Goal: Task Accomplishment & Management: Manage account settings

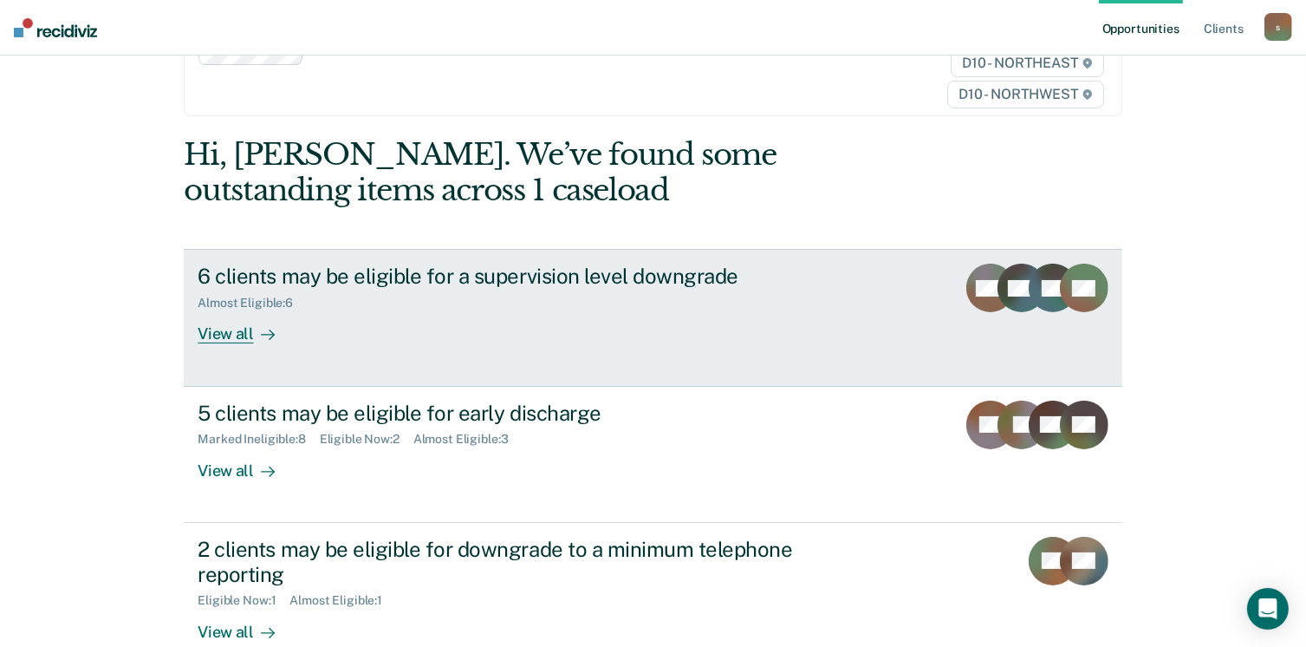
scroll to position [260, 0]
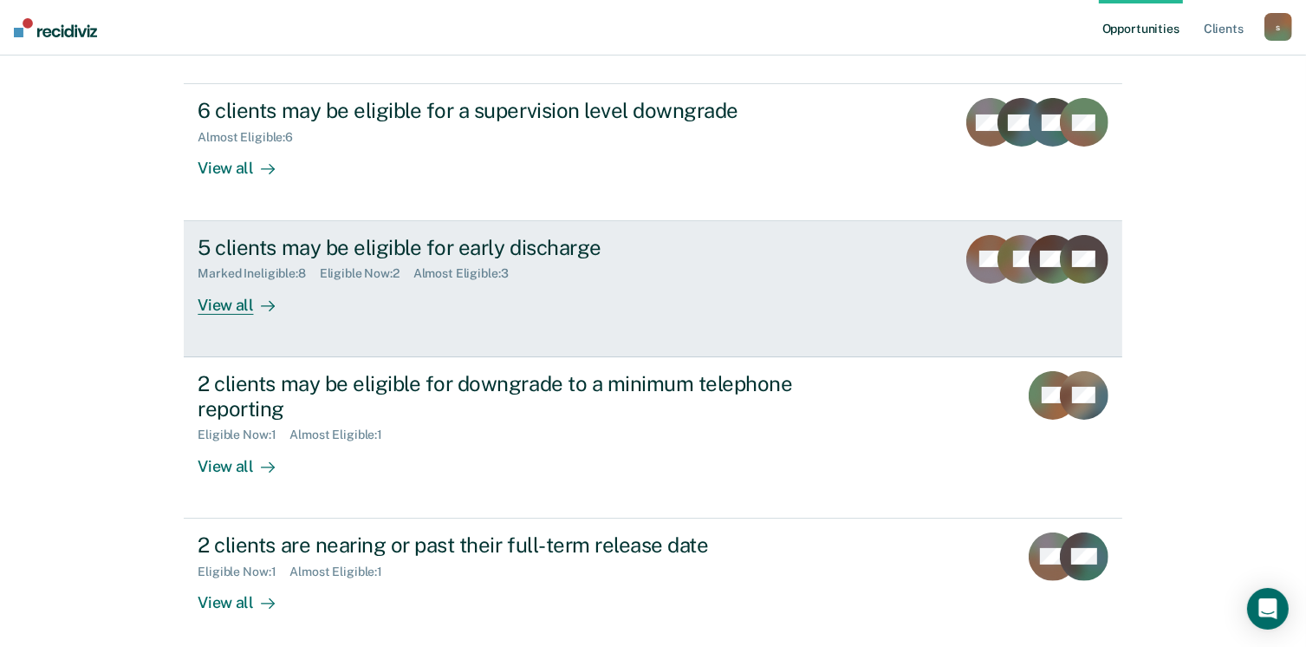
click at [198, 301] on div "View all" at bounding box center [246, 298] width 97 height 34
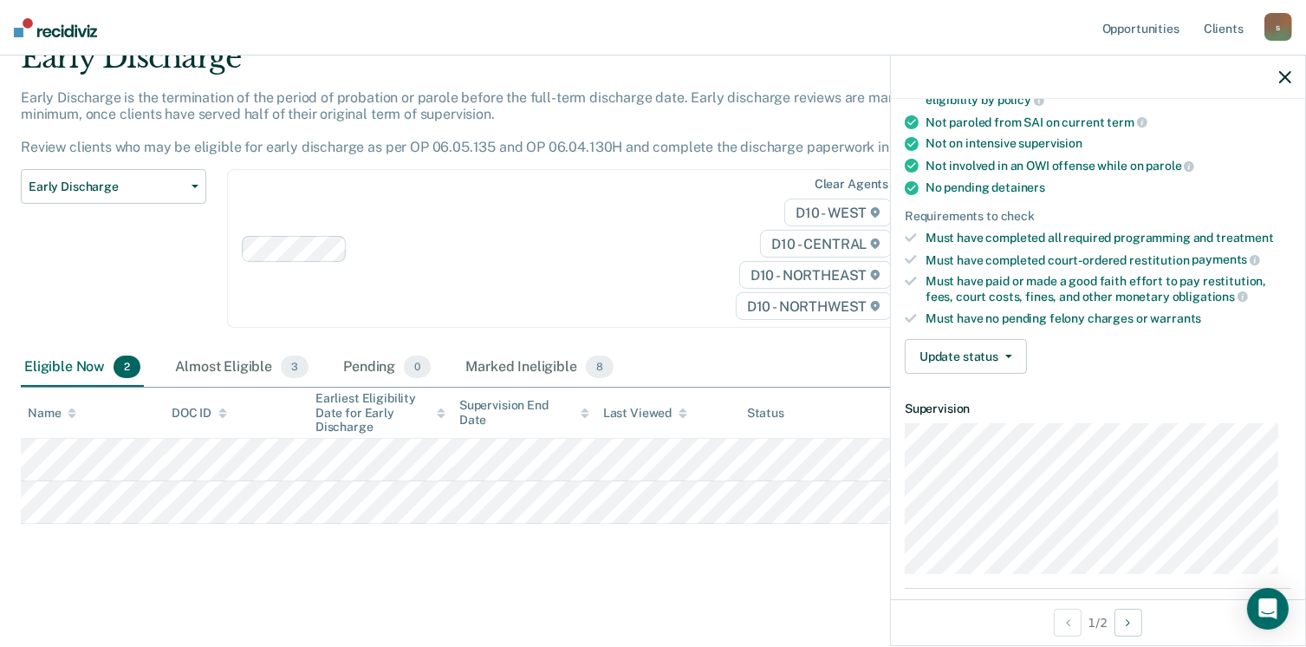
scroll to position [450, 0]
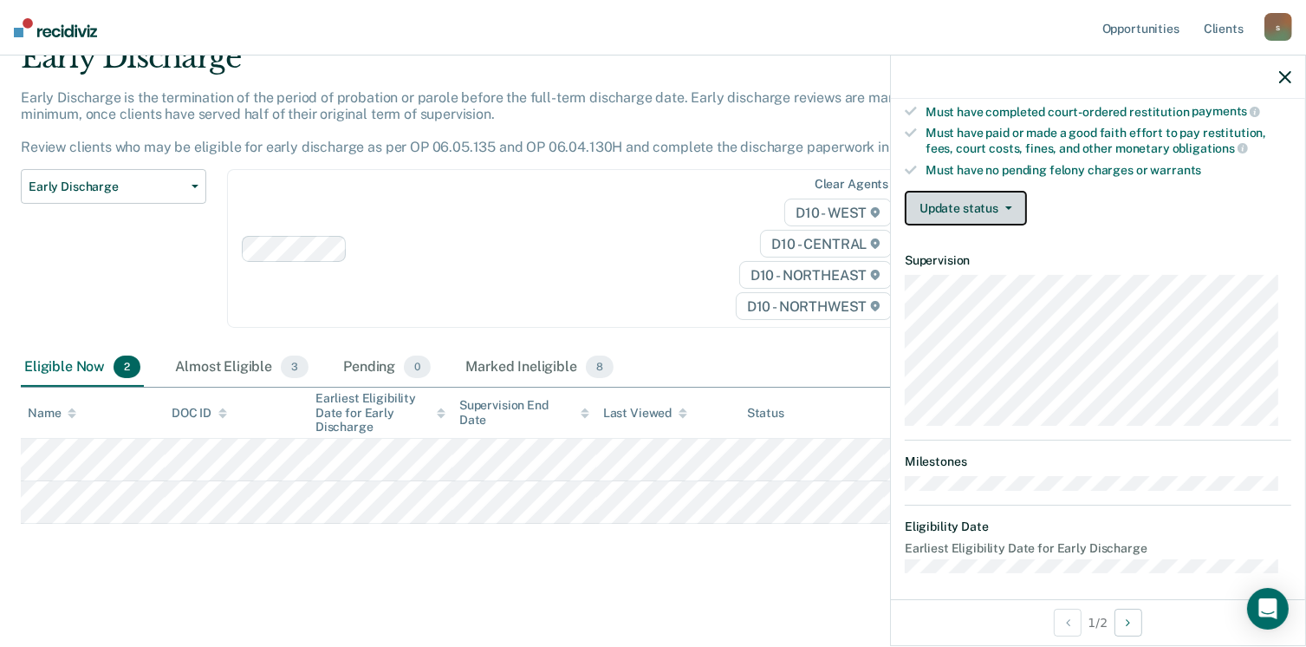
click at [1000, 206] on span "button" at bounding box center [1006, 207] width 14 height 3
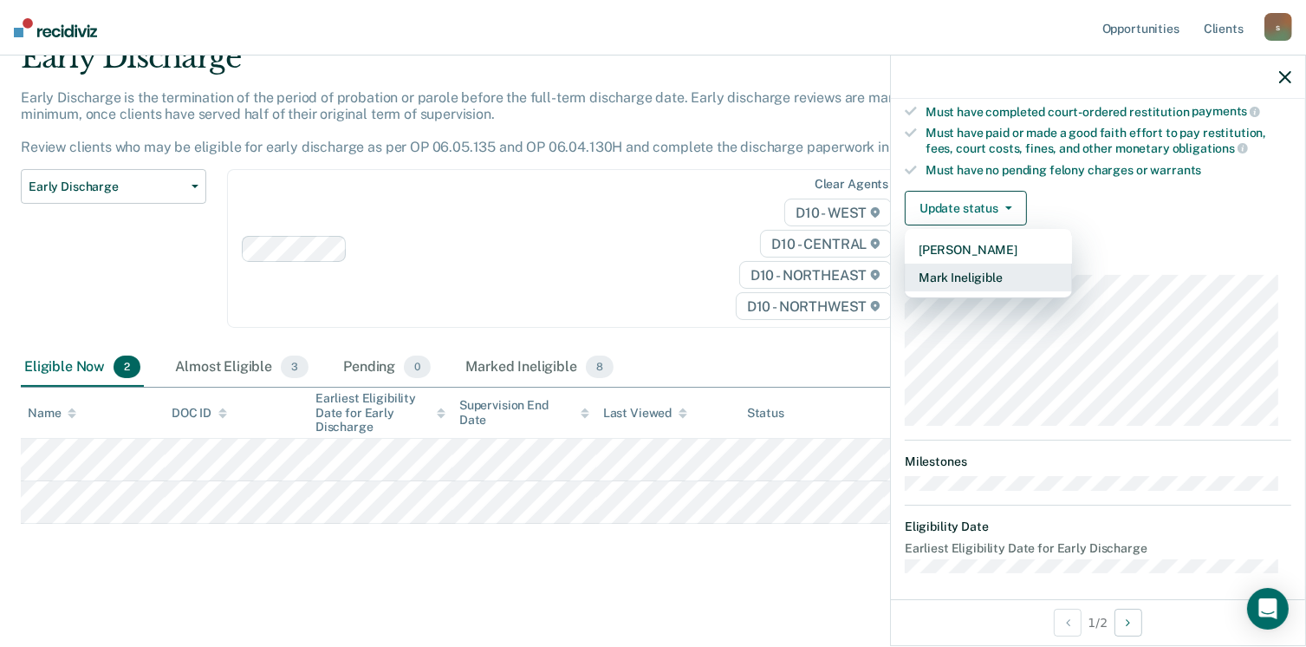
click at [1002, 270] on button "Mark Ineligible" at bounding box center [988, 278] width 167 height 28
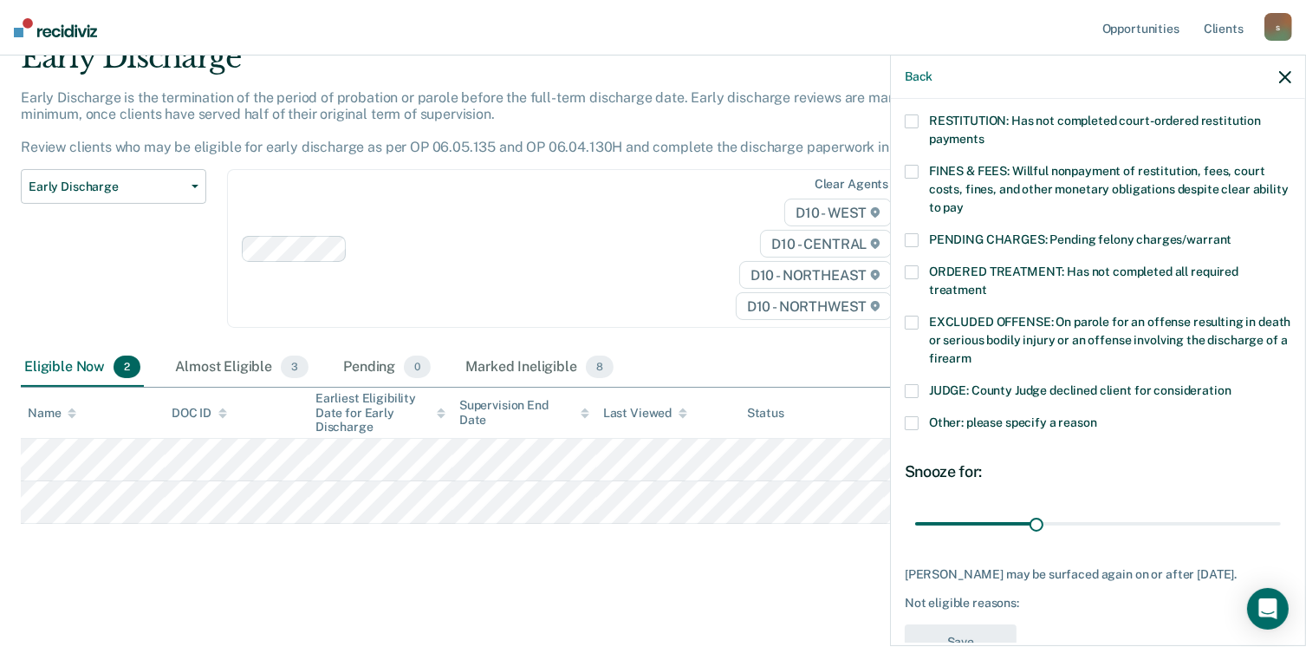
click at [911, 165] on span at bounding box center [912, 172] width 14 height 14
click at [964, 201] on input "FINES & FEES: Willful nonpayment of restitution, fees, court costs, fines, and …" at bounding box center [964, 201] width 0 height 0
click at [972, 624] on button "Save" at bounding box center [961, 642] width 112 height 36
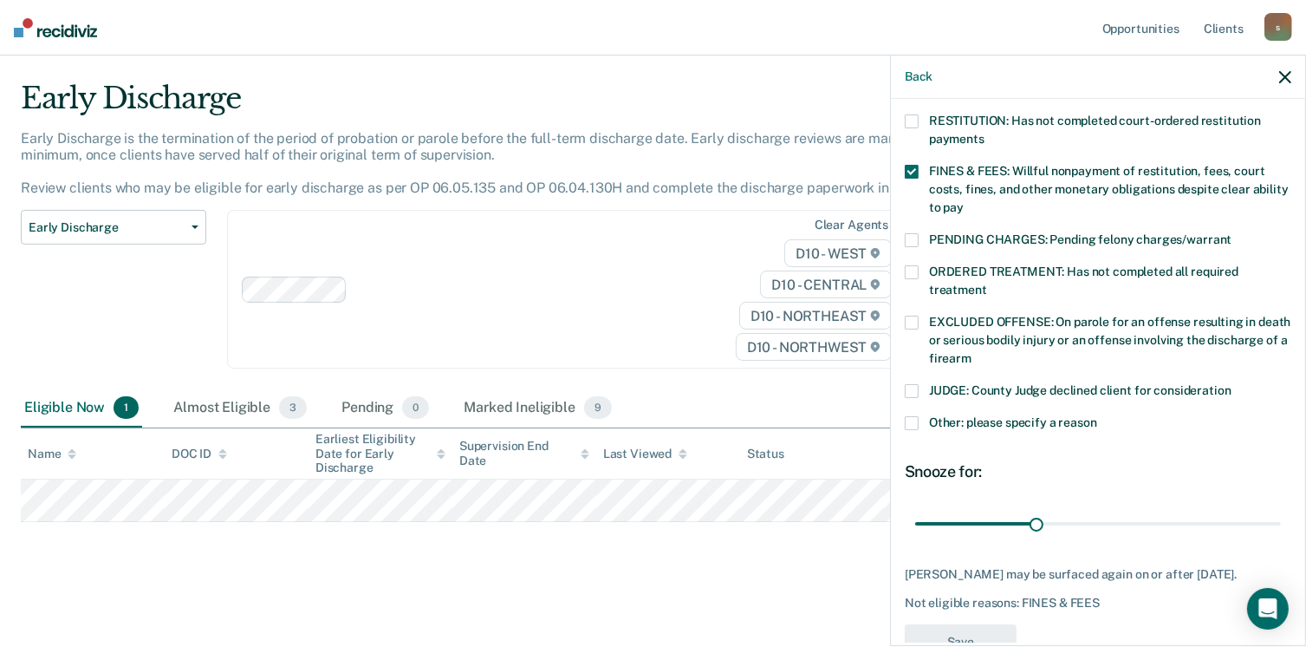
scroll to position [36, 0]
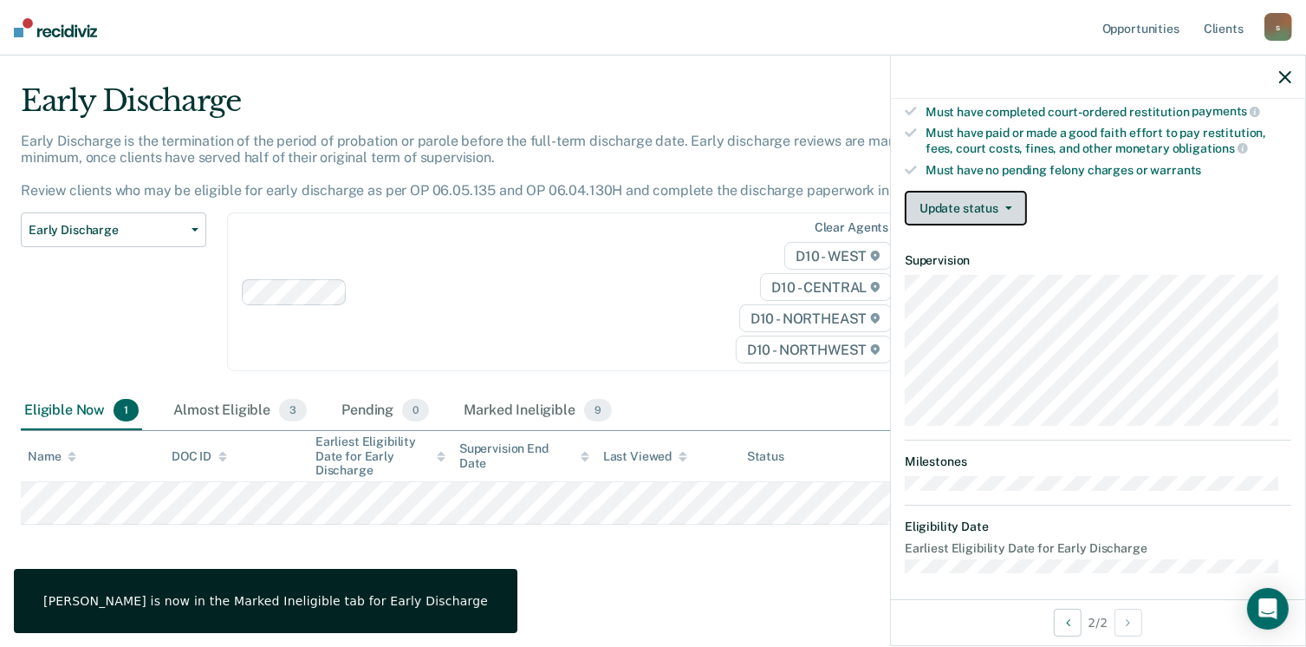
click at [1006, 193] on button "Update status" at bounding box center [966, 208] width 122 height 35
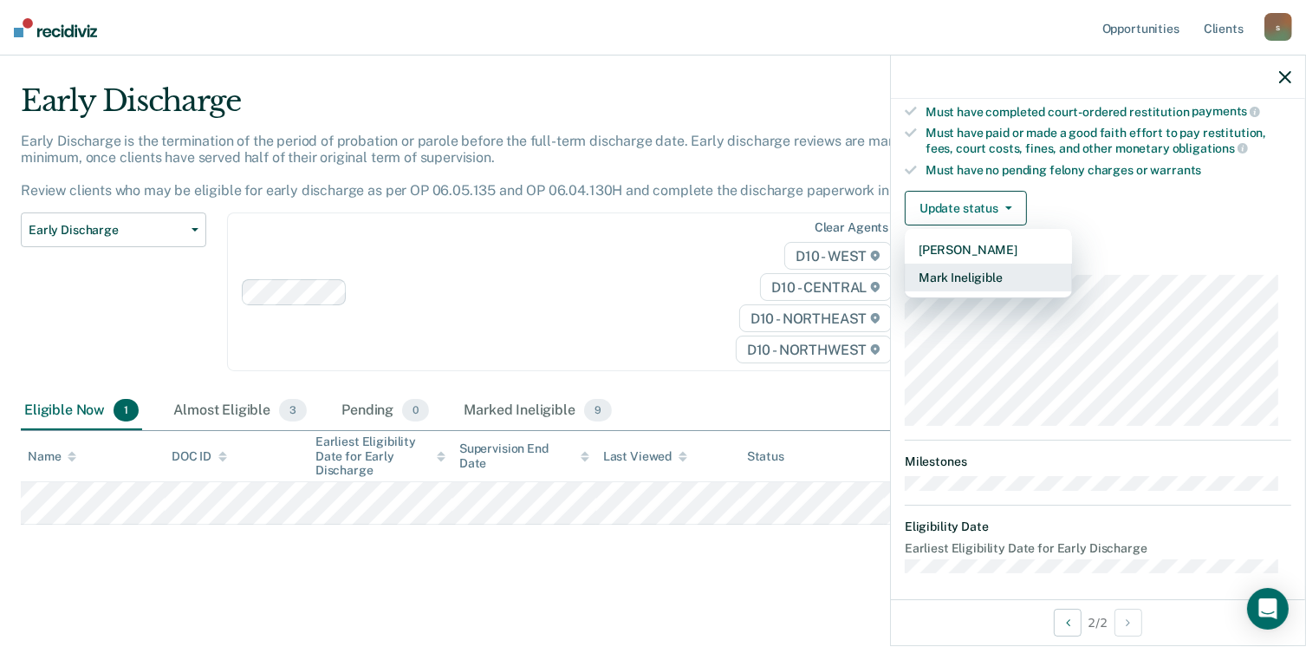
click at [996, 271] on button "Mark Ineligible" at bounding box center [988, 278] width 167 height 28
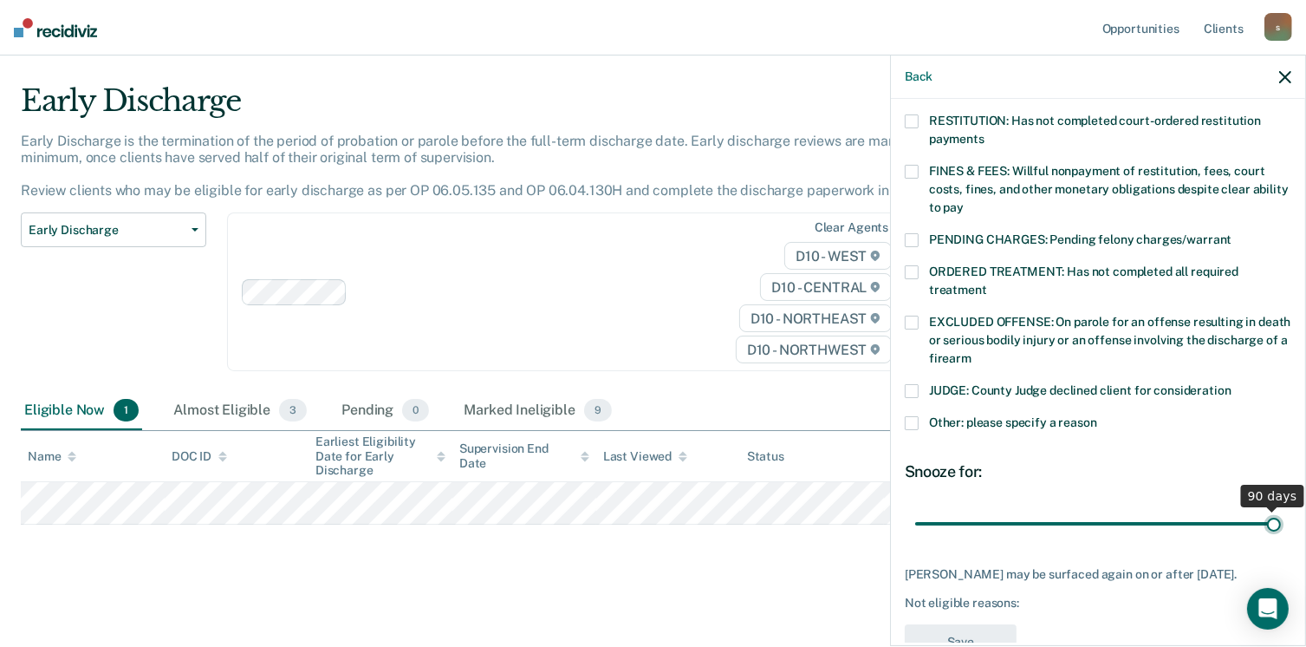
drag, startPoint x: 1029, startPoint y: 505, endPoint x: 1325, endPoint y: 497, distance: 295.7
type input "90"
click at [1281, 509] on input "range" at bounding box center [1098, 524] width 366 height 30
click at [912, 165] on span at bounding box center [912, 172] width 14 height 14
click at [964, 201] on input "FINES & FEES: Willful nonpayment of restitution, fees, court costs, fines, and …" at bounding box center [964, 201] width 0 height 0
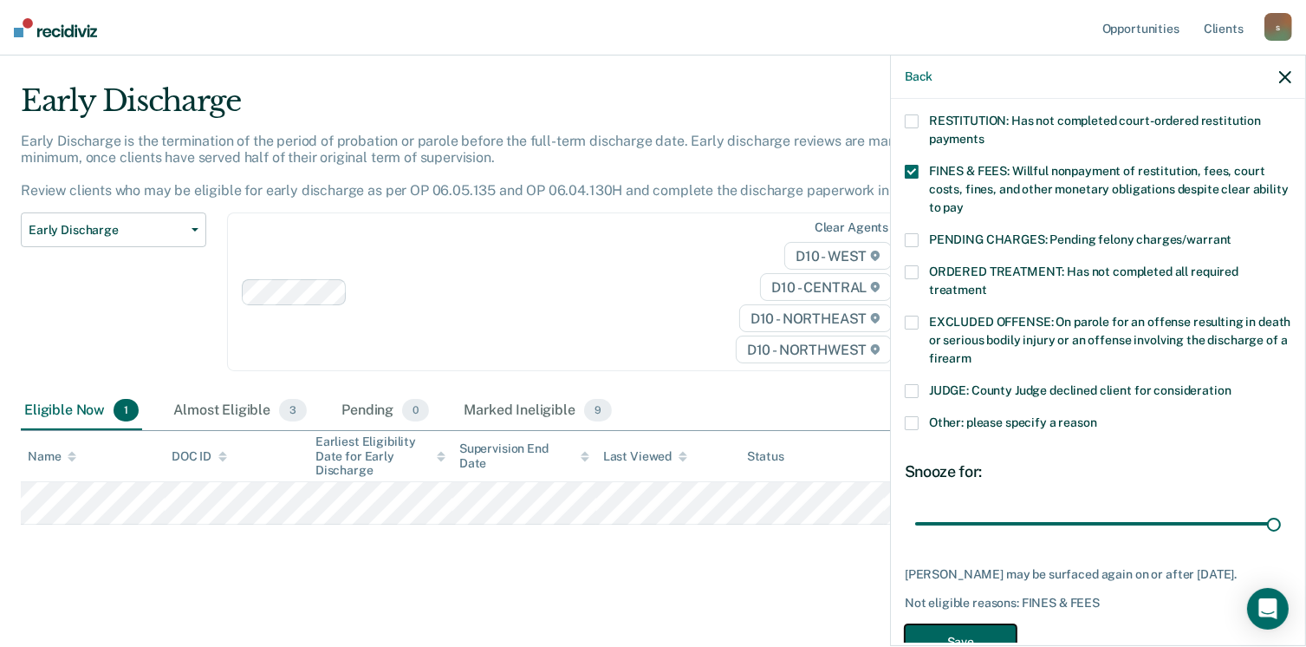
click at [967, 624] on button "Save" at bounding box center [961, 642] width 112 height 36
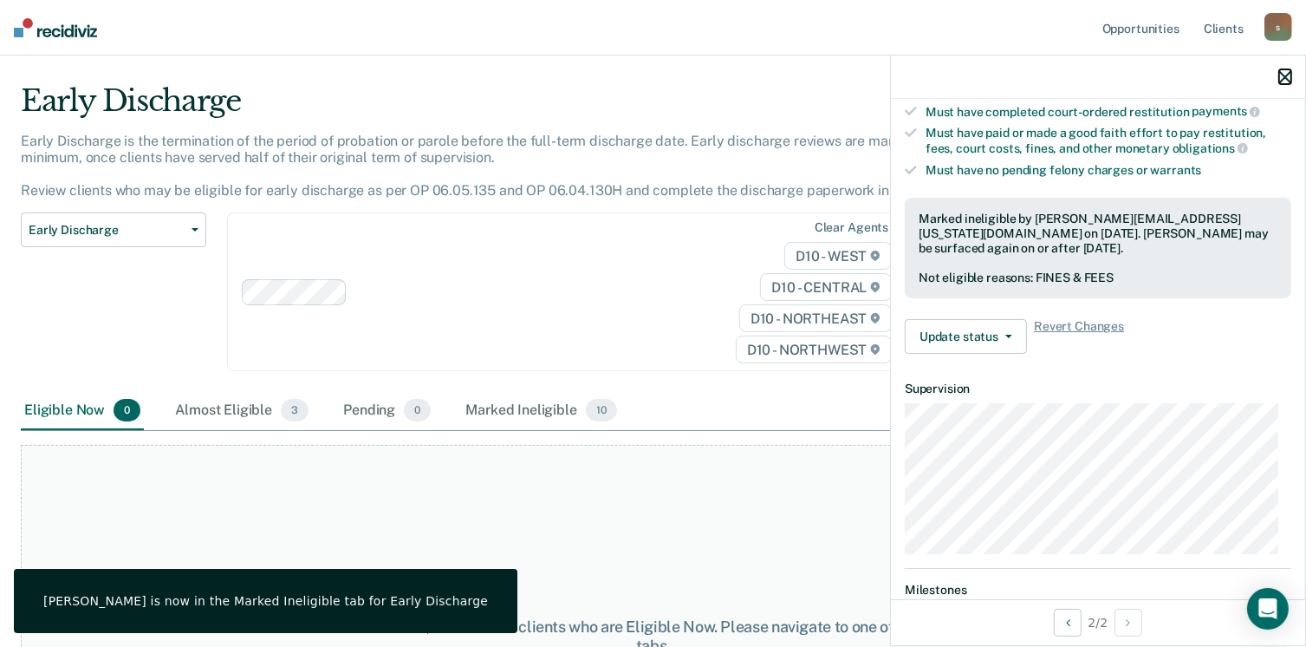
drag, startPoint x: 1287, startPoint y: 81, endPoint x: 1207, endPoint y: 112, distance: 85.3
click at [1287, 81] on icon "button" at bounding box center [1286, 77] width 12 height 12
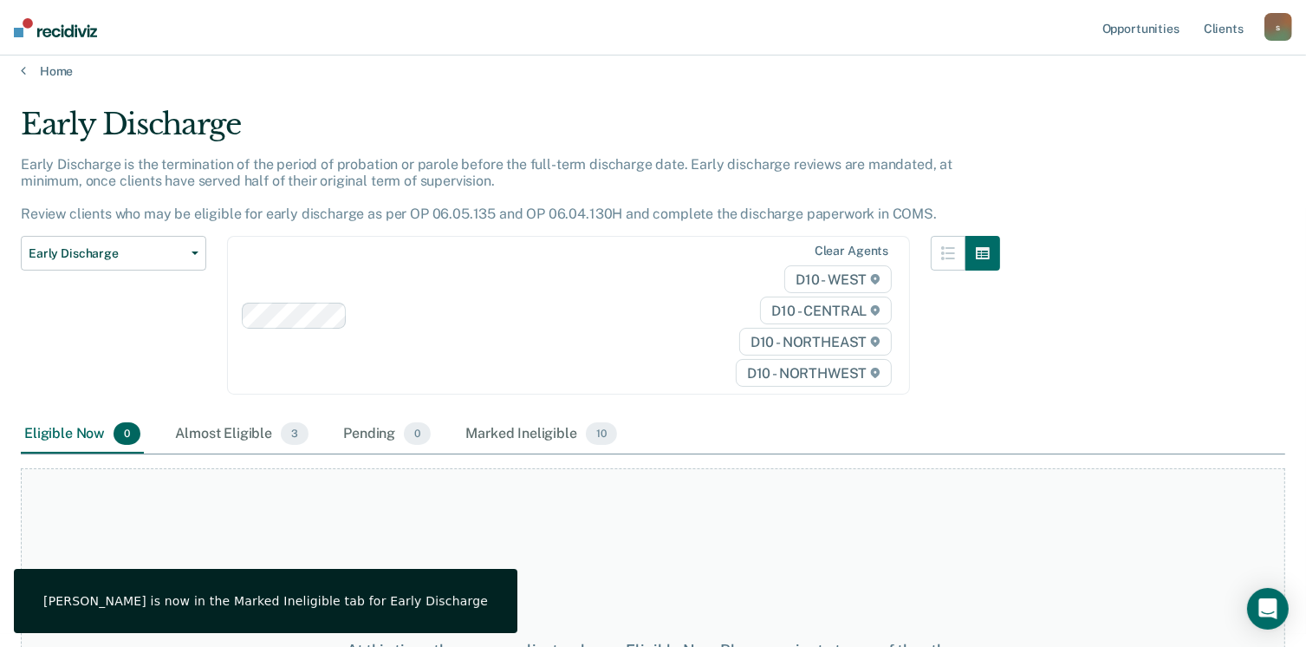
scroll to position [0, 0]
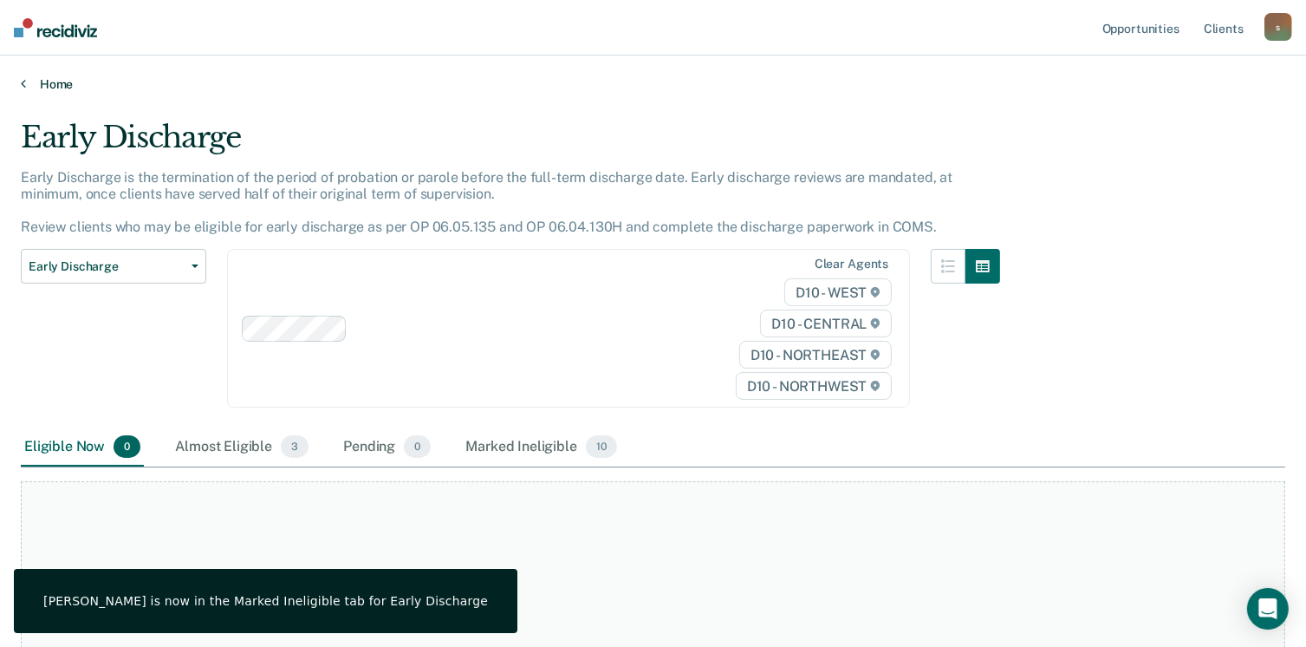
click at [59, 79] on link "Home" at bounding box center [653, 84] width 1265 height 16
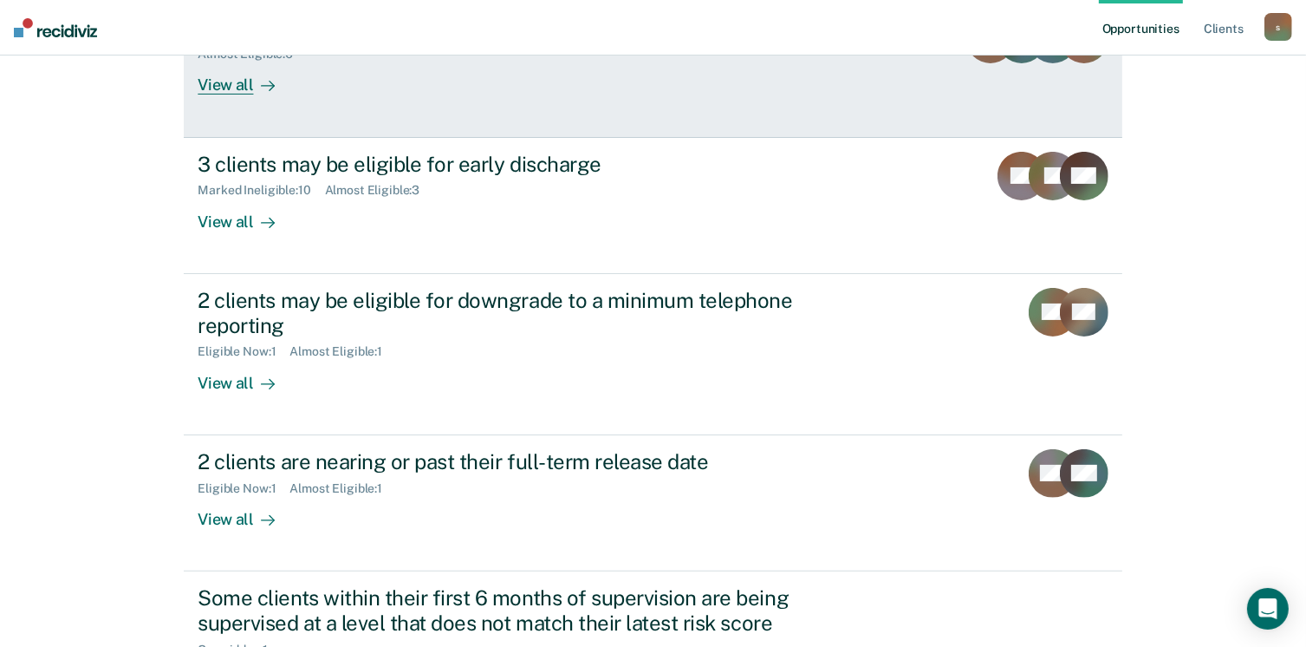
scroll to position [347, 0]
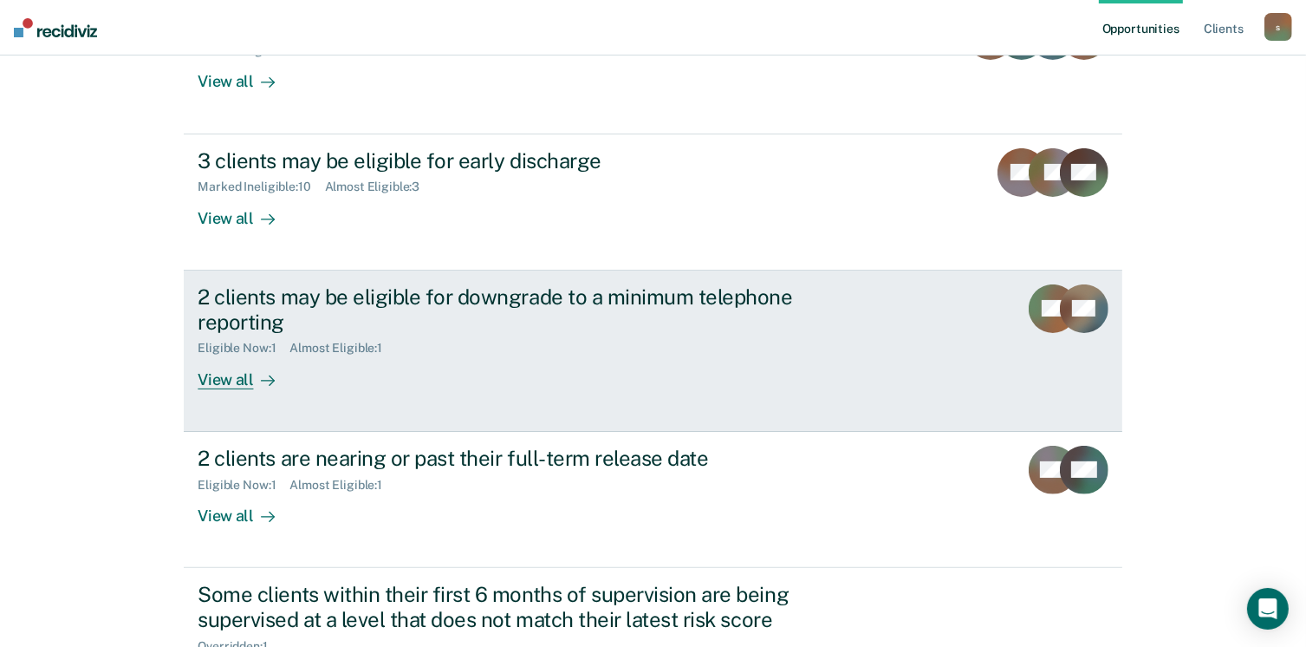
click at [217, 382] on div "View all" at bounding box center [246, 372] width 97 height 34
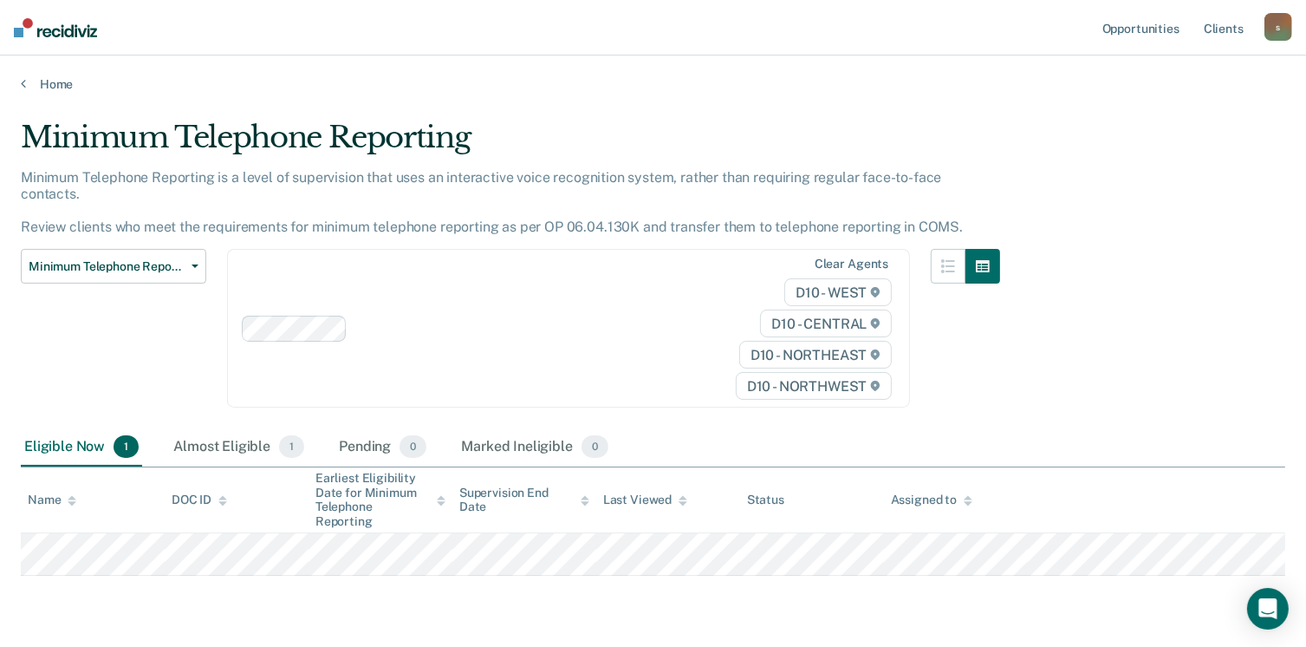
scroll to position [35, 0]
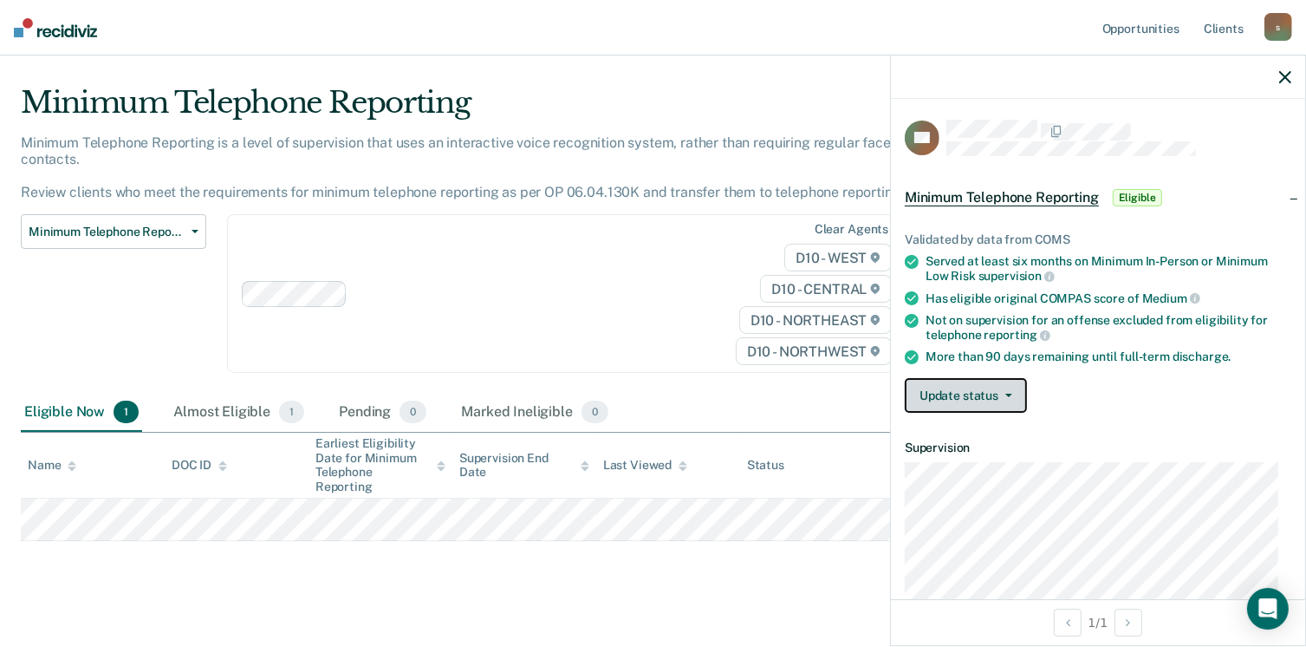
click at [999, 386] on button "Update status" at bounding box center [966, 395] width 122 height 35
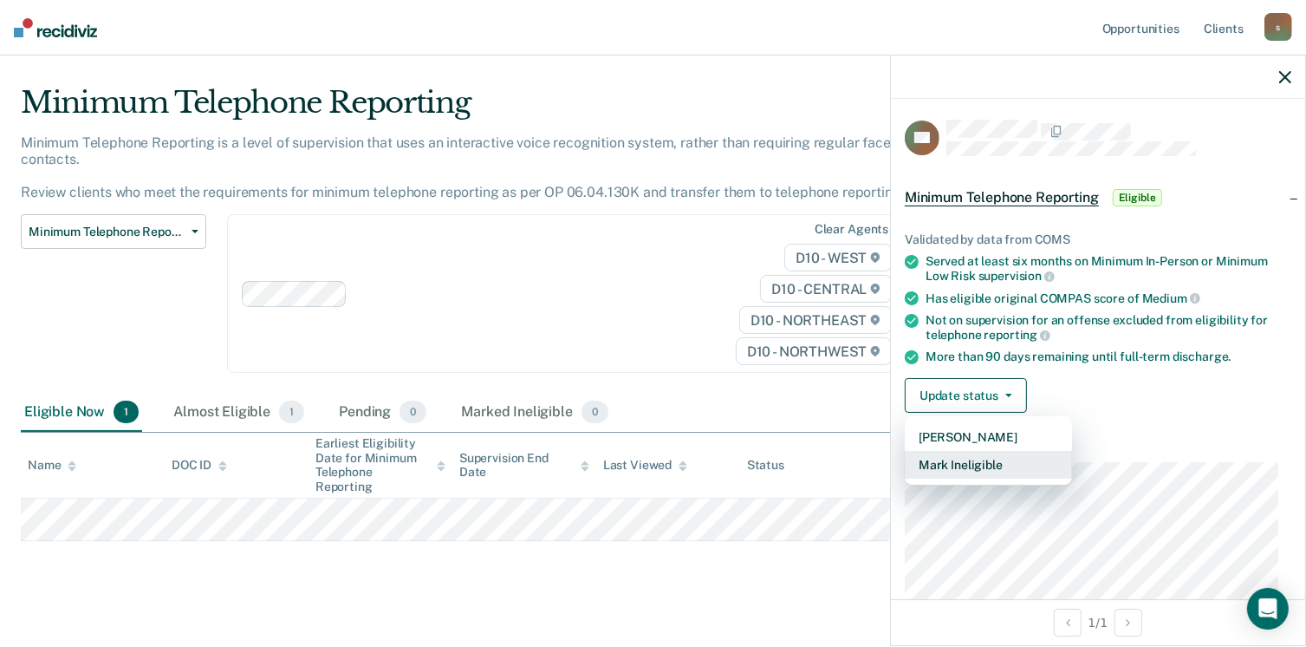
click at [998, 459] on button "Mark Ineligible" at bounding box center [988, 465] width 167 height 28
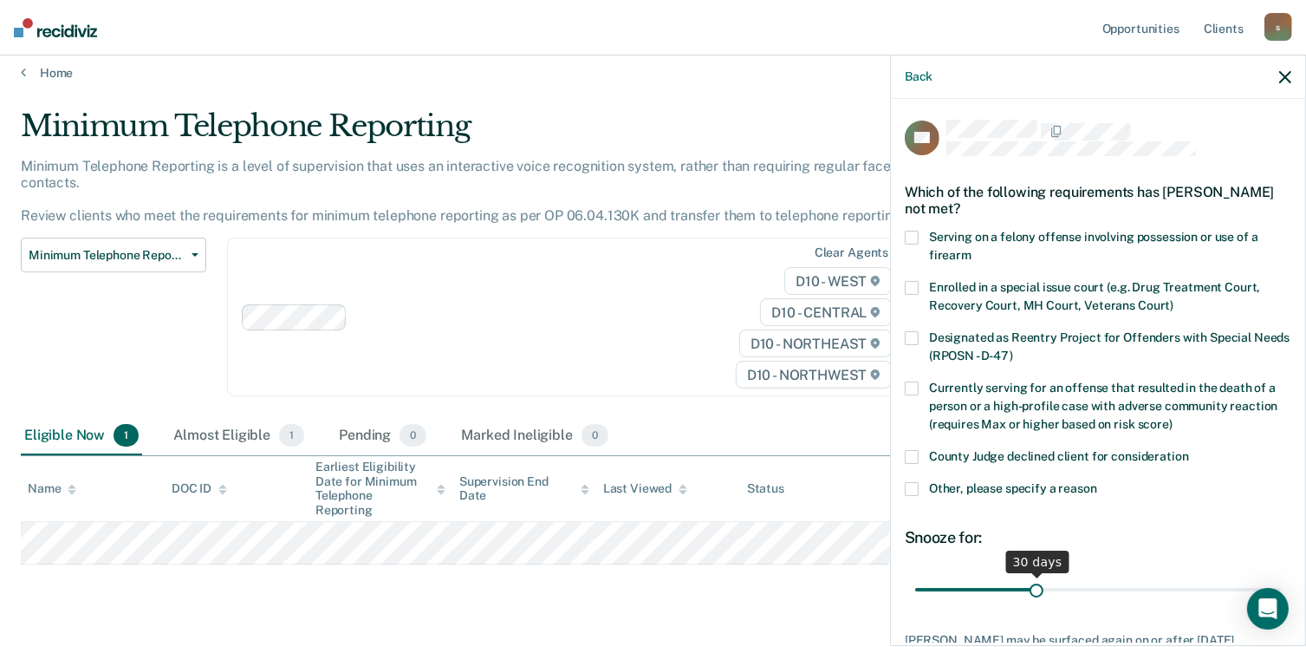
scroll to position [0, 0]
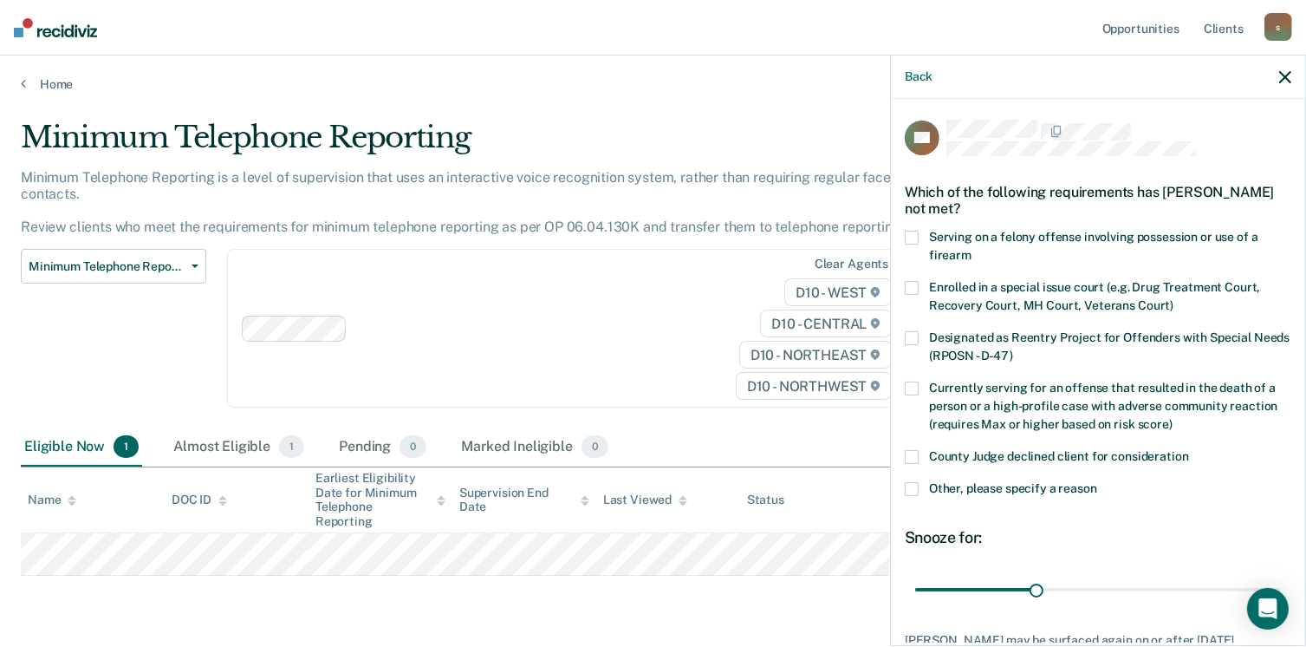
click at [919, 486] on label "Other, please specify a reason" at bounding box center [1098, 491] width 387 height 18
click at [1098, 482] on input "Other, please specify a reason" at bounding box center [1098, 482] width 0 height 0
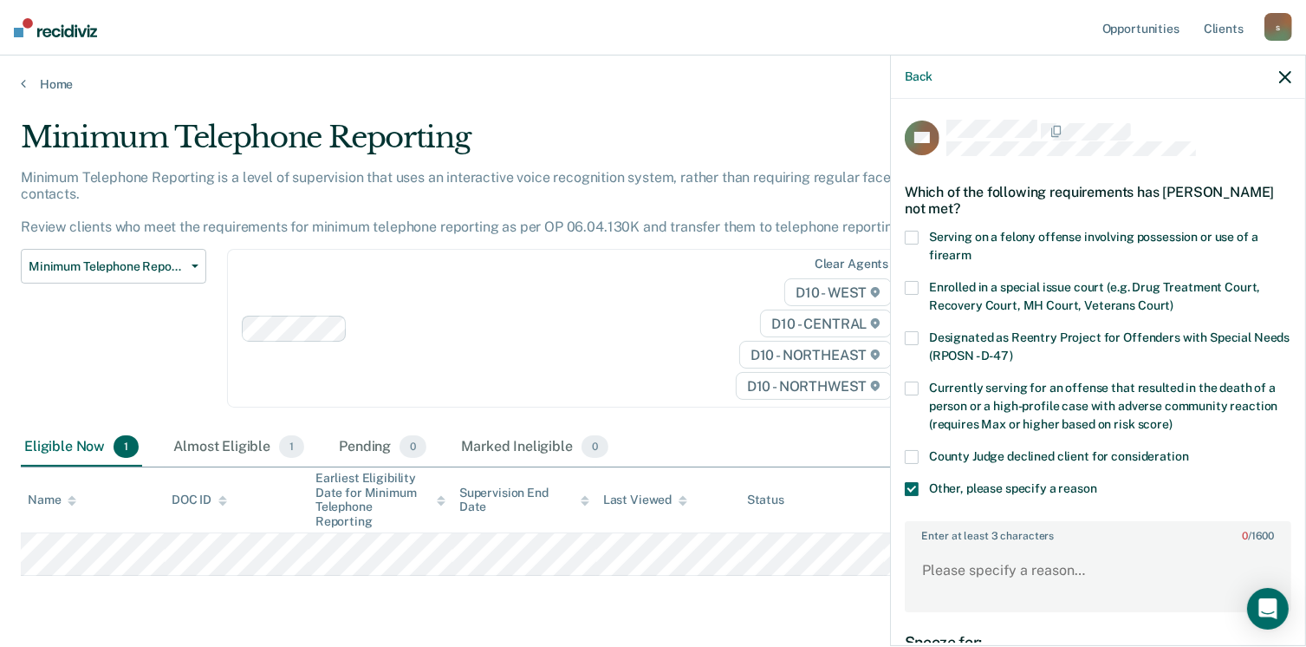
scroll to position [87, 0]
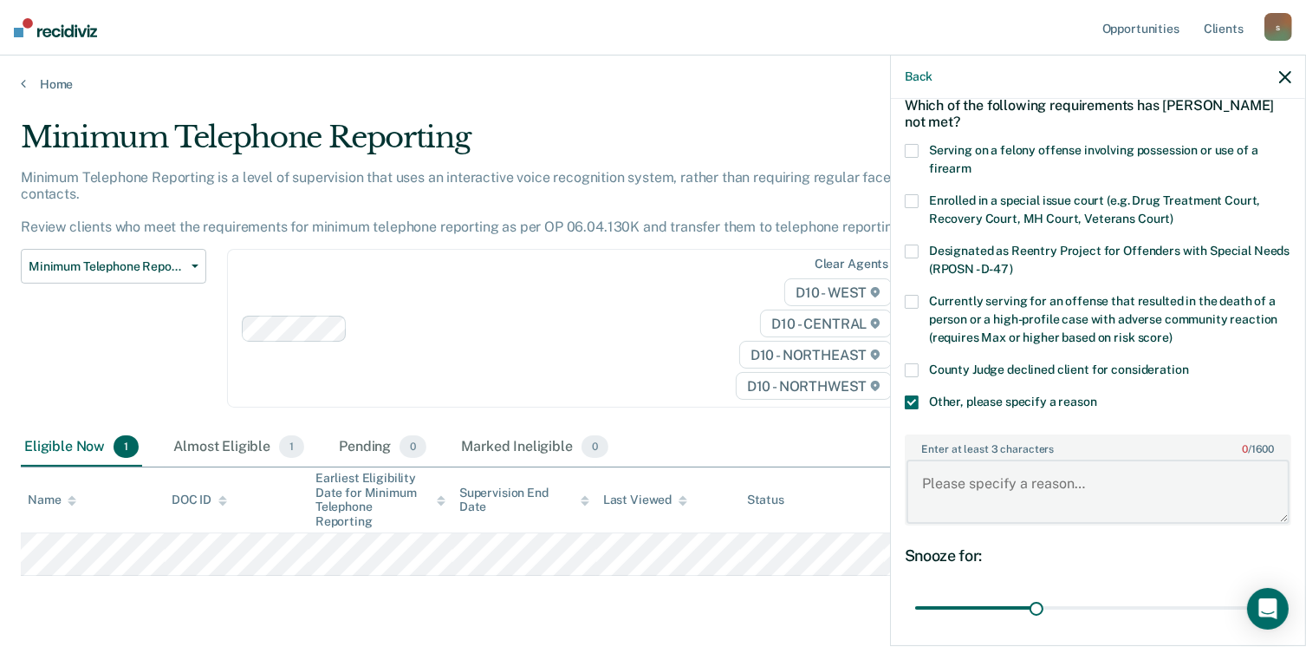
click at [1035, 480] on textarea "Enter at least 3 characters 0 / 1600" at bounding box center [1098, 491] width 383 height 64
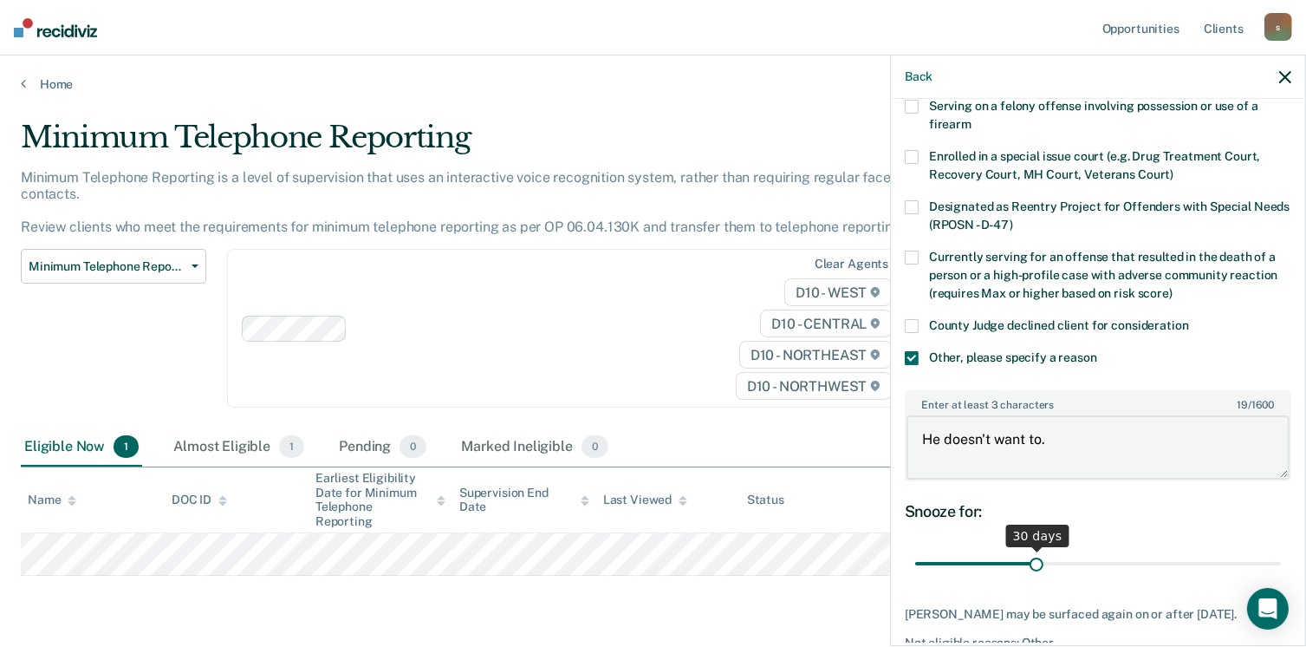
scroll to position [173, 0]
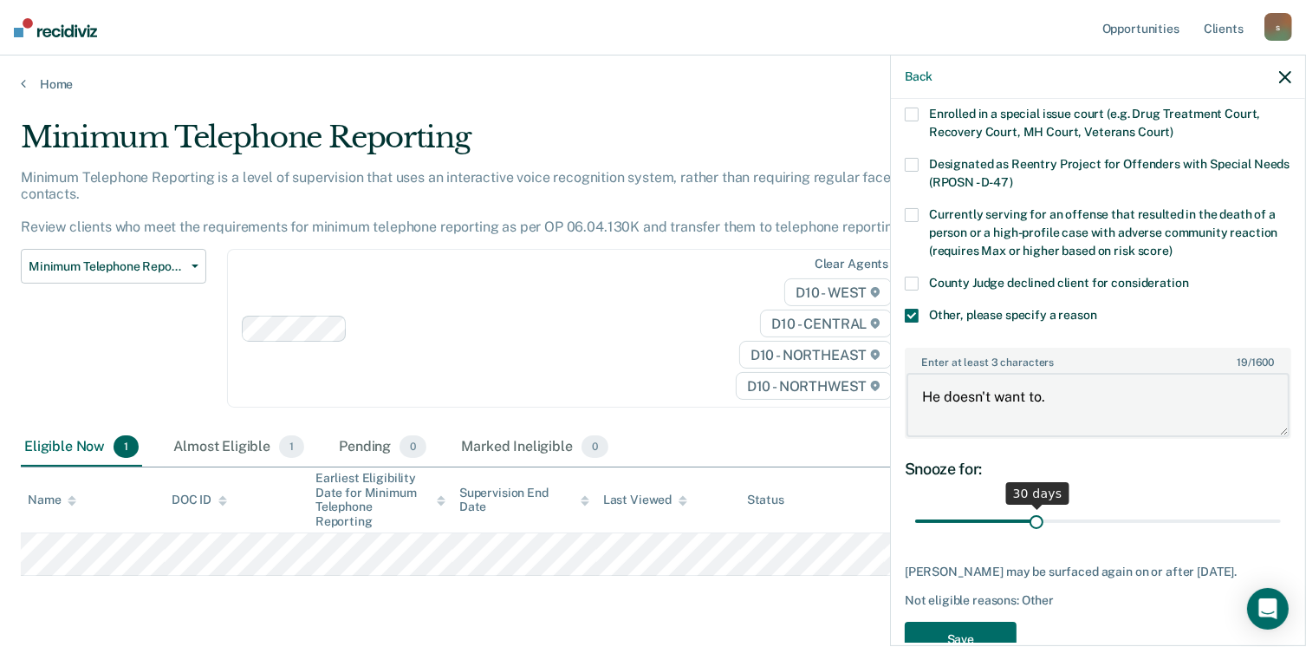
type textarea "He doesn't want to."
drag, startPoint x: 1031, startPoint y: 524, endPoint x: 1325, endPoint y: 517, distance: 294.0
type input "90"
click at [1281, 517] on input "range" at bounding box center [1098, 521] width 366 height 30
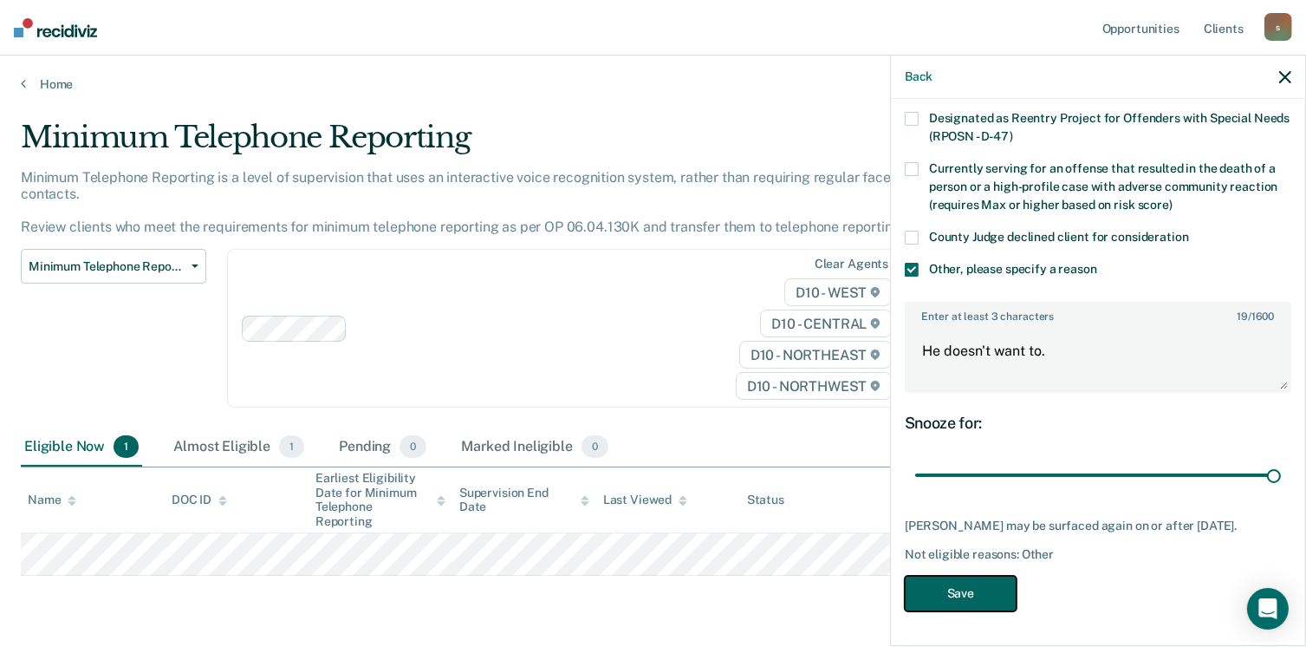
click at [942, 604] on button "Save" at bounding box center [961, 594] width 112 height 36
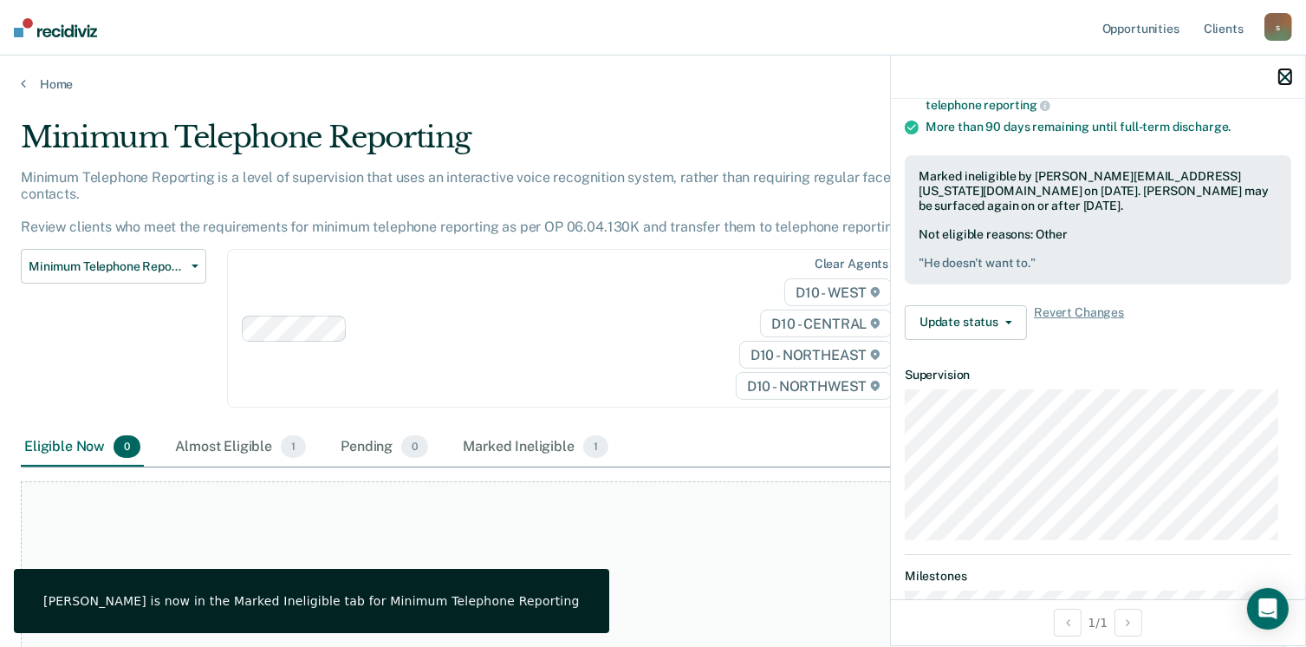
click at [1283, 81] on icon "button" at bounding box center [1286, 77] width 12 height 12
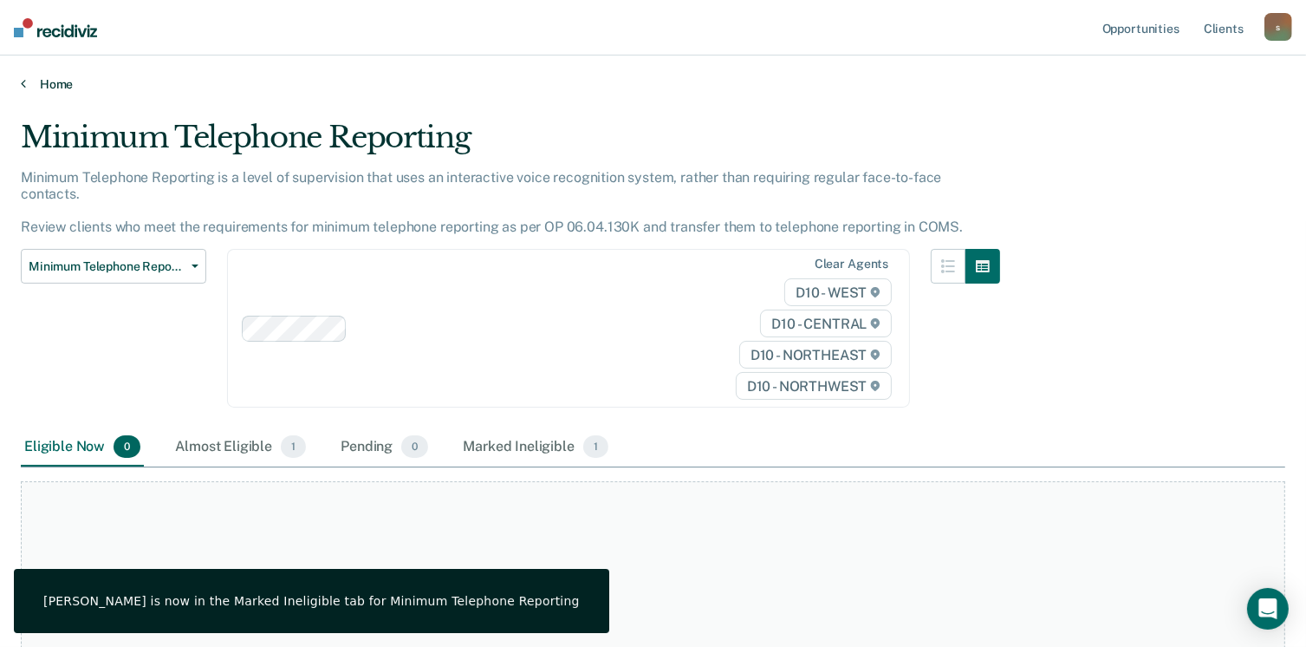
click at [61, 88] on link "Home" at bounding box center [653, 84] width 1265 height 16
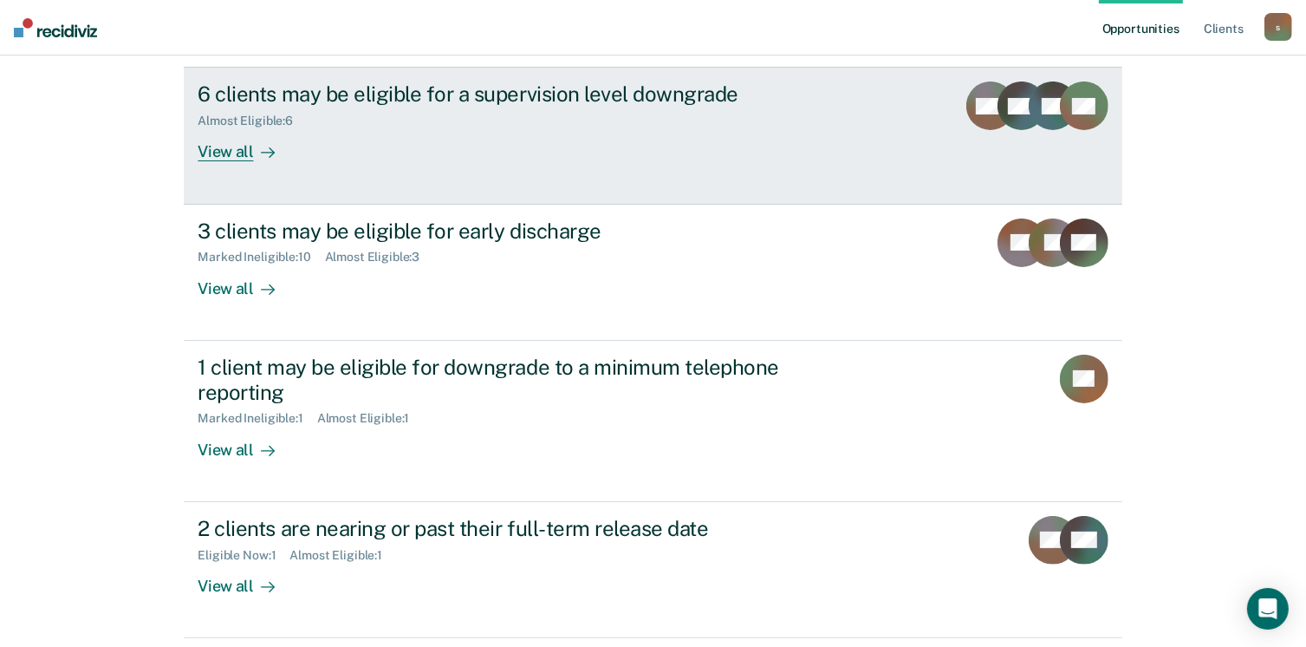
scroll to position [433, 0]
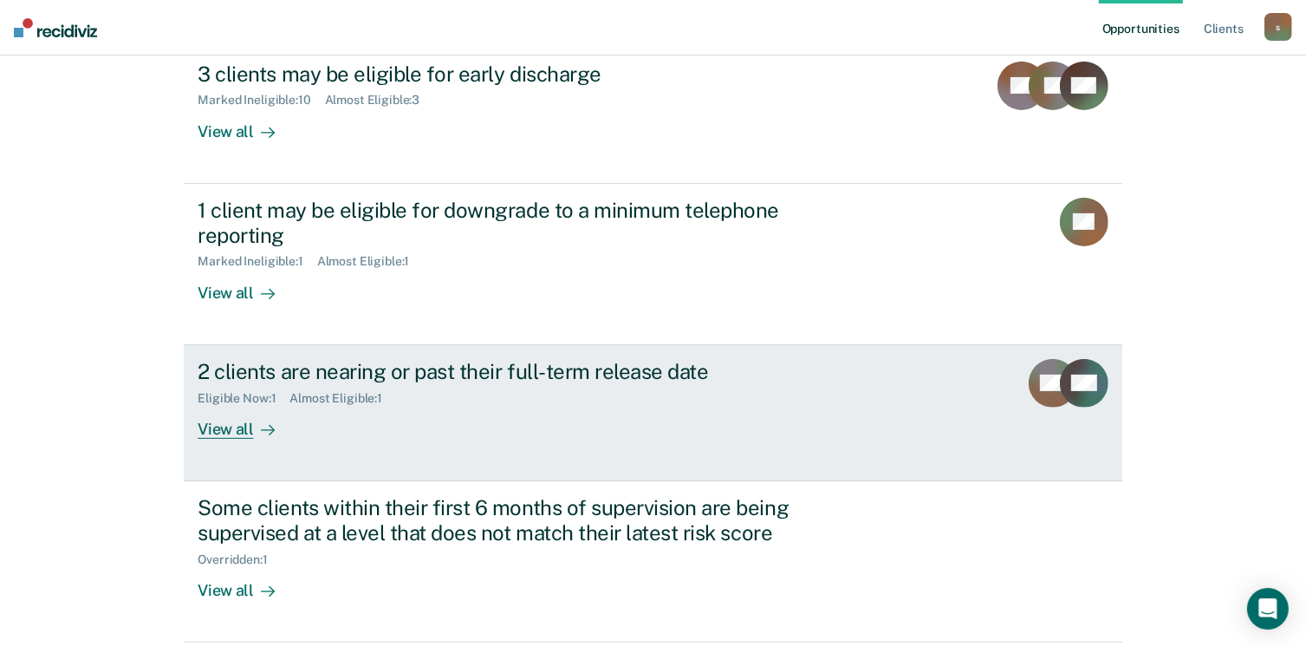
click at [242, 428] on div "View all" at bounding box center [246, 422] width 97 height 34
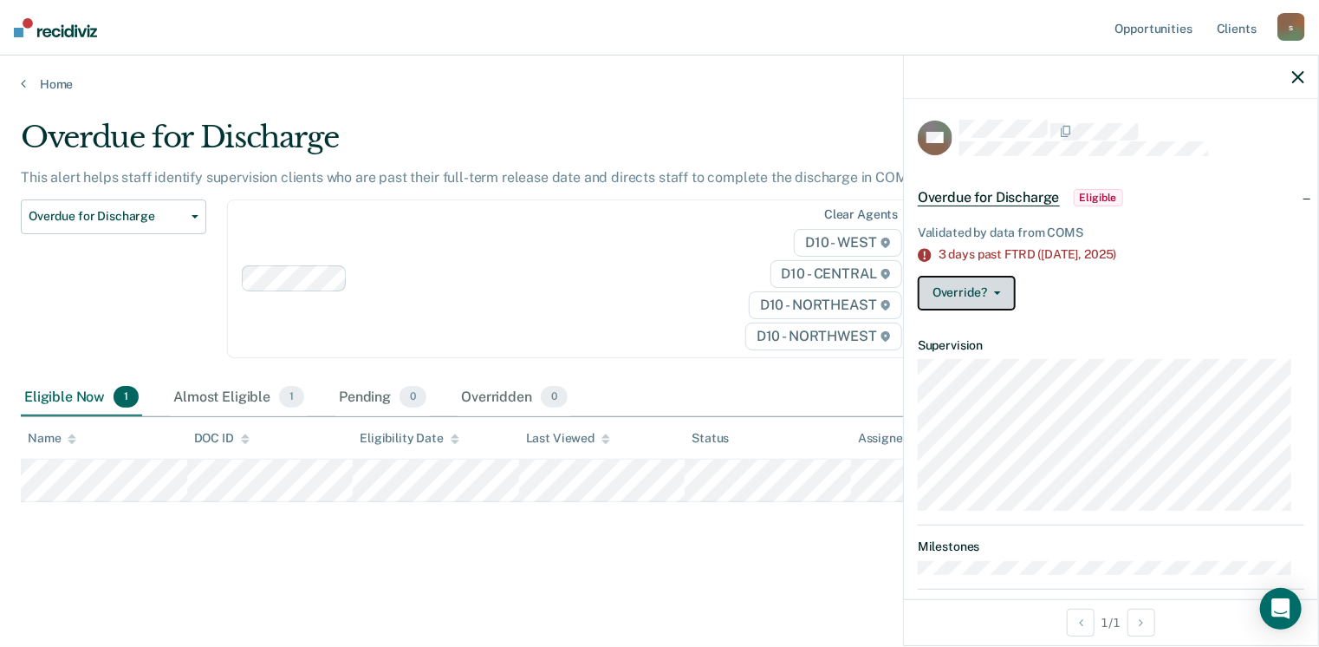
click at [995, 291] on icon "button" at bounding box center [997, 292] width 7 height 3
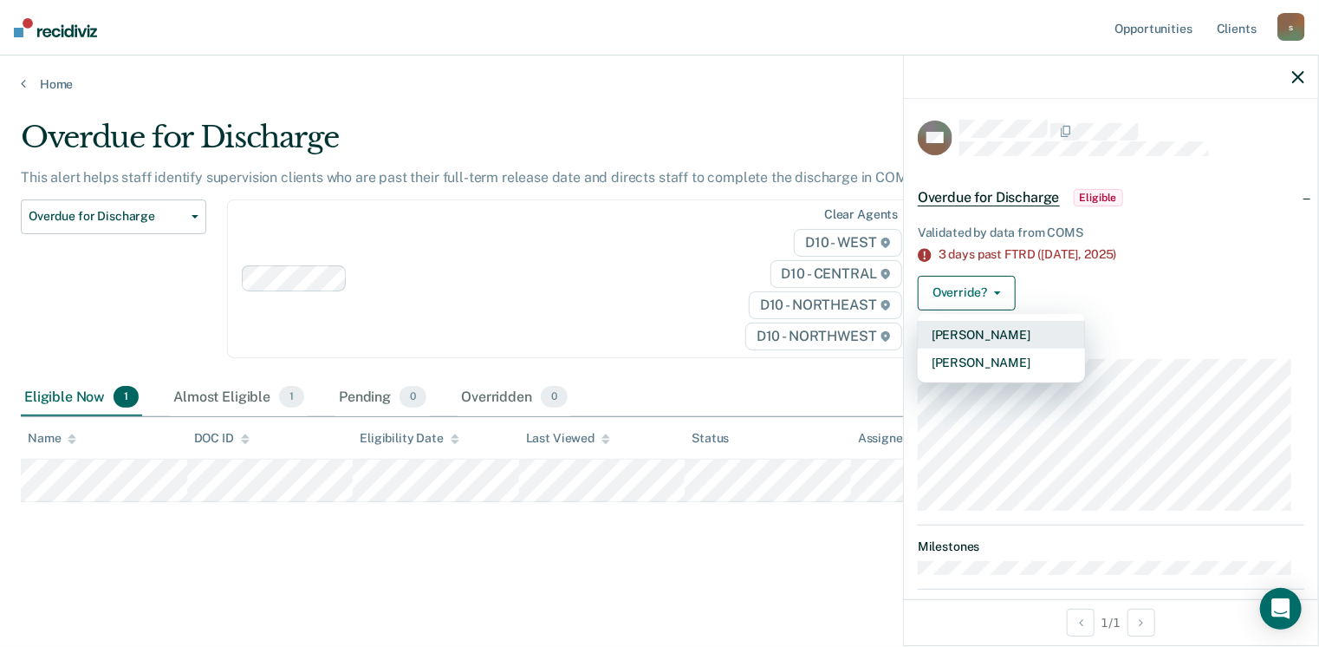
click at [982, 331] on button "[PERSON_NAME]" at bounding box center [1001, 335] width 167 height 28
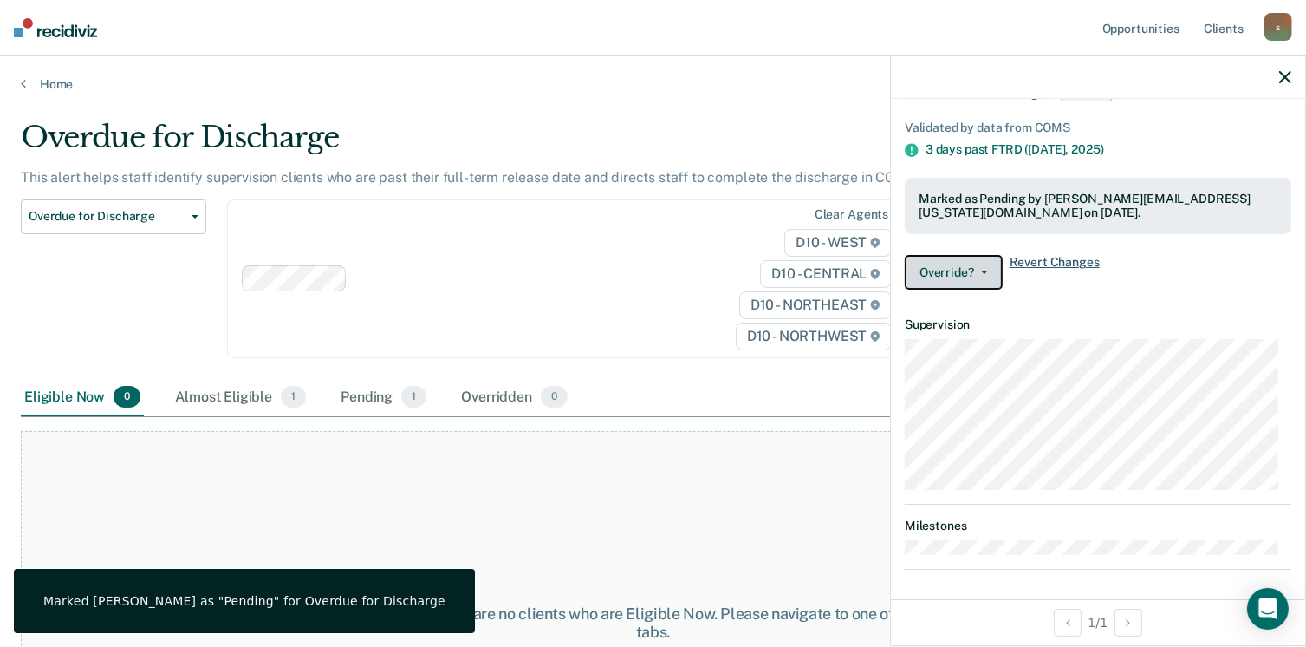
scroll to position [107, 0]
click at [1281, 76] on icon "button" at bounding box center [1286, 77] width 12 height 12
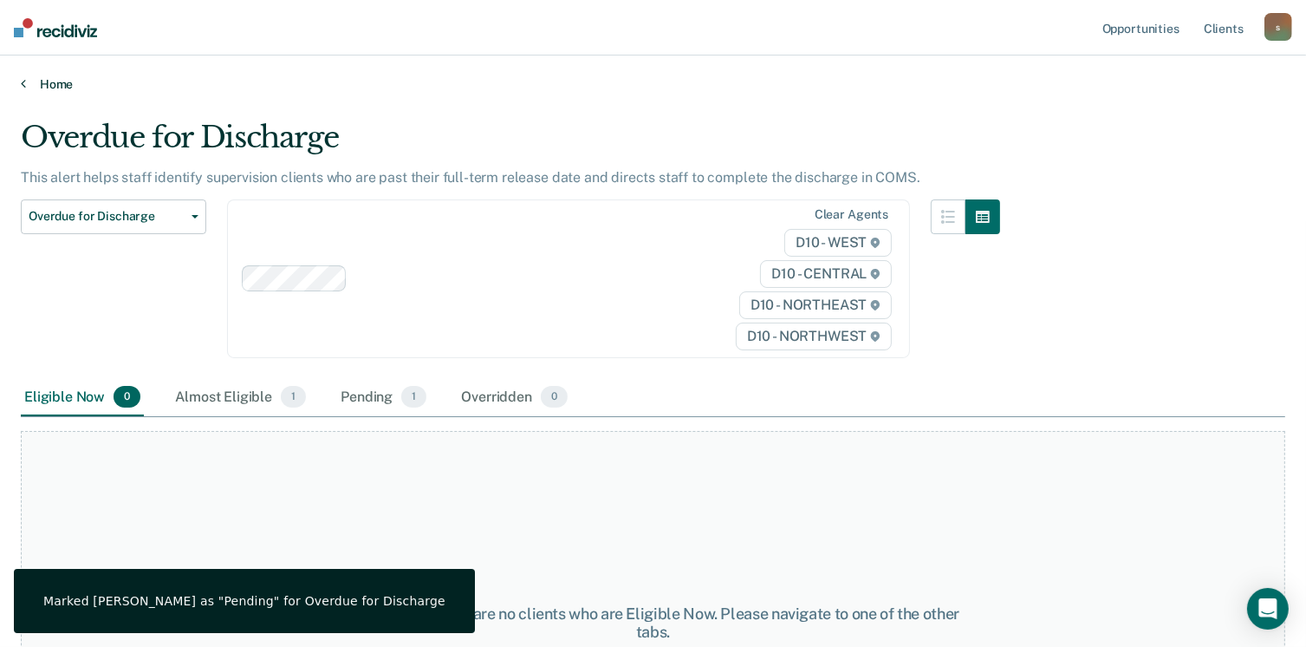
click at [63, 81] on link "Home" at bounding box center [653, 84] width 1265 height 16
